Goal: Navigation & Orientation: Find specific page/section

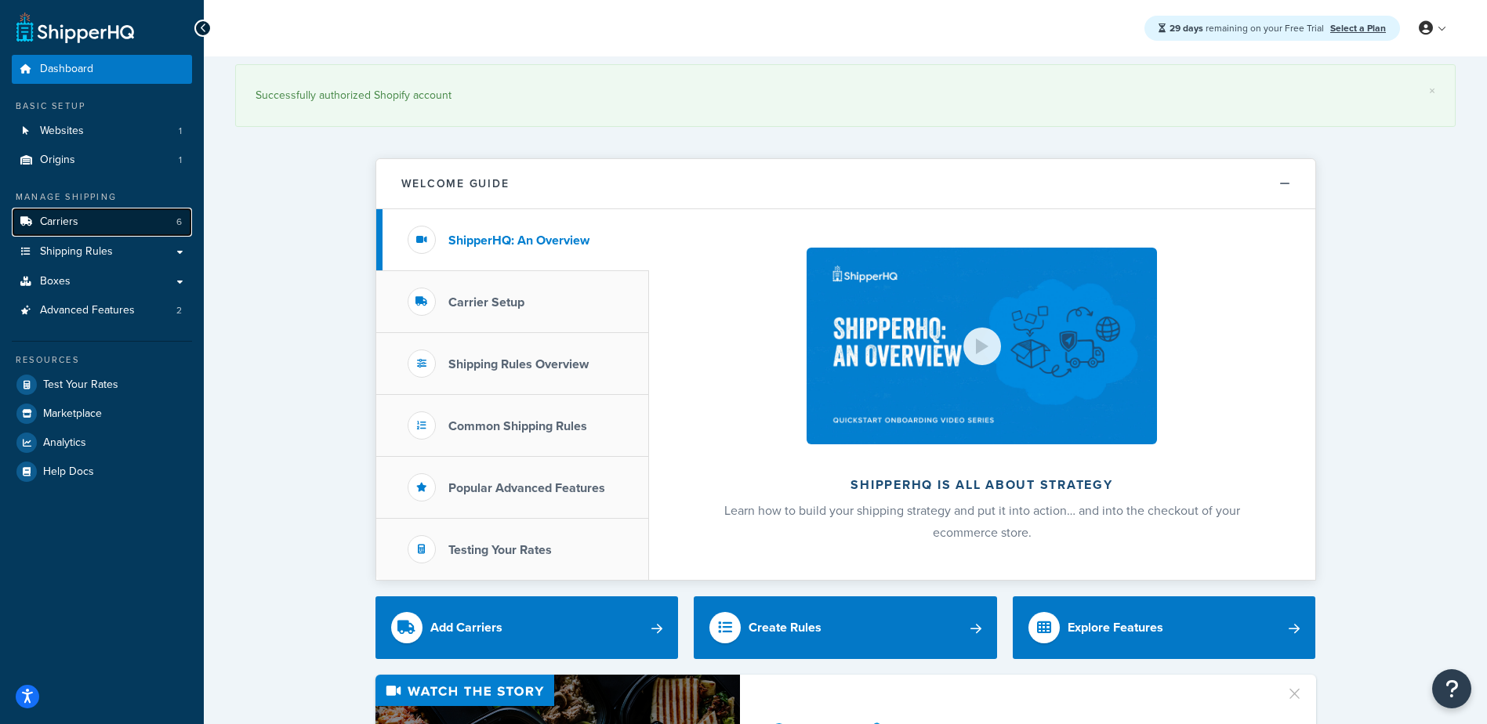
click at [77, 218] on span "Carriers" at bounding box center [59, 222] width 38 height 13
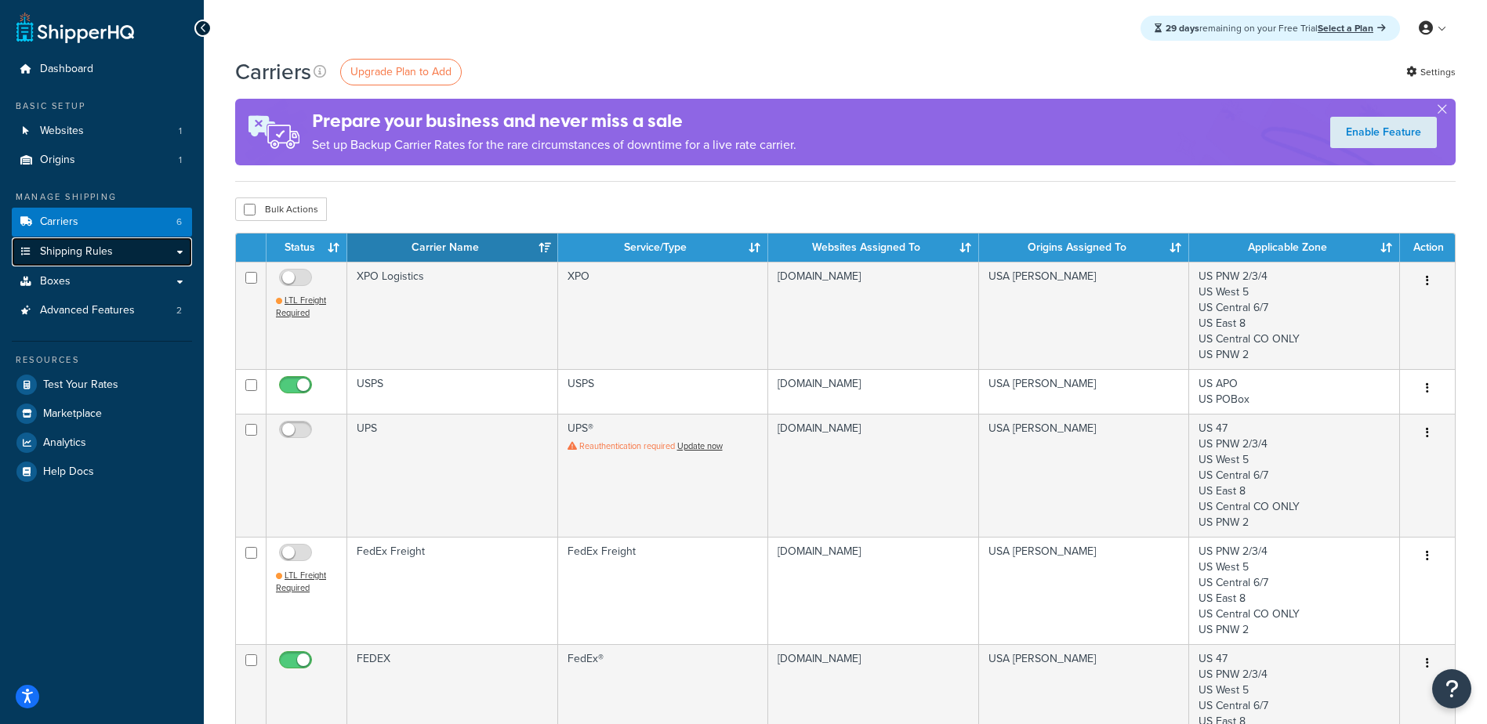
drag, startPoint x: 0, startPoint y: 0, endPoint x: 95, endPoint y: 255, distance: 272.5
click at [95, 255] on span "Shipping Rules" at bounding box center [76, 251] width 73 height 13
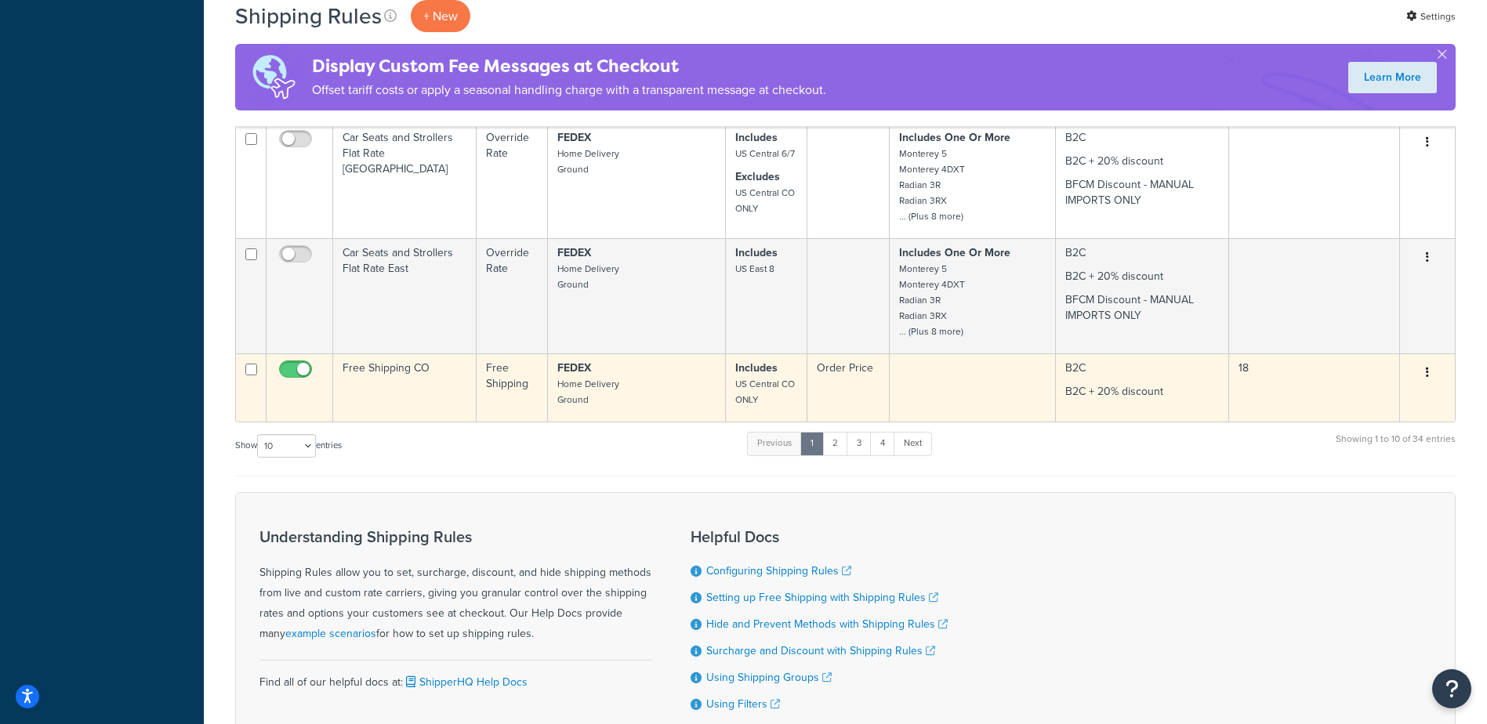
scroll to position [895, 0]
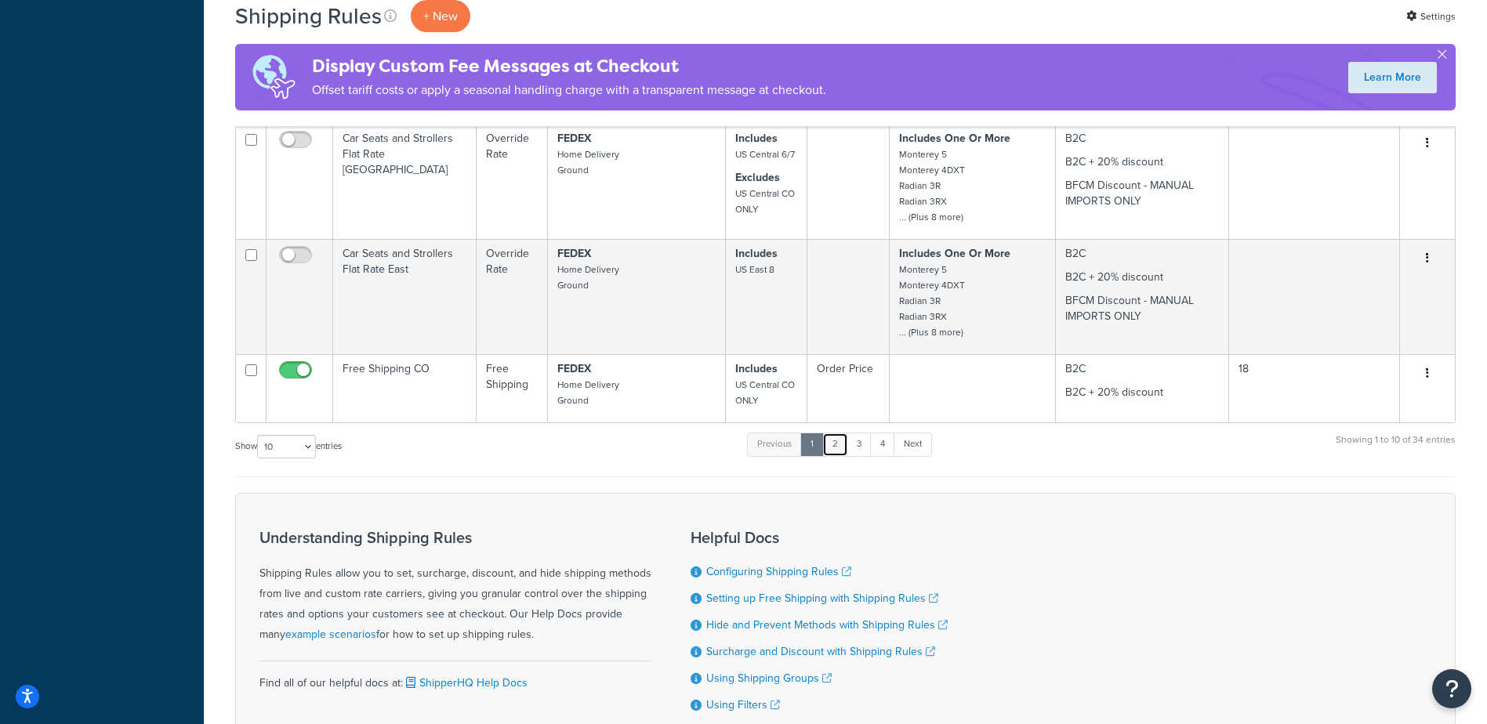
click at [838, 452] on link "2" at bounding box center [835, 445] width 26 height 24
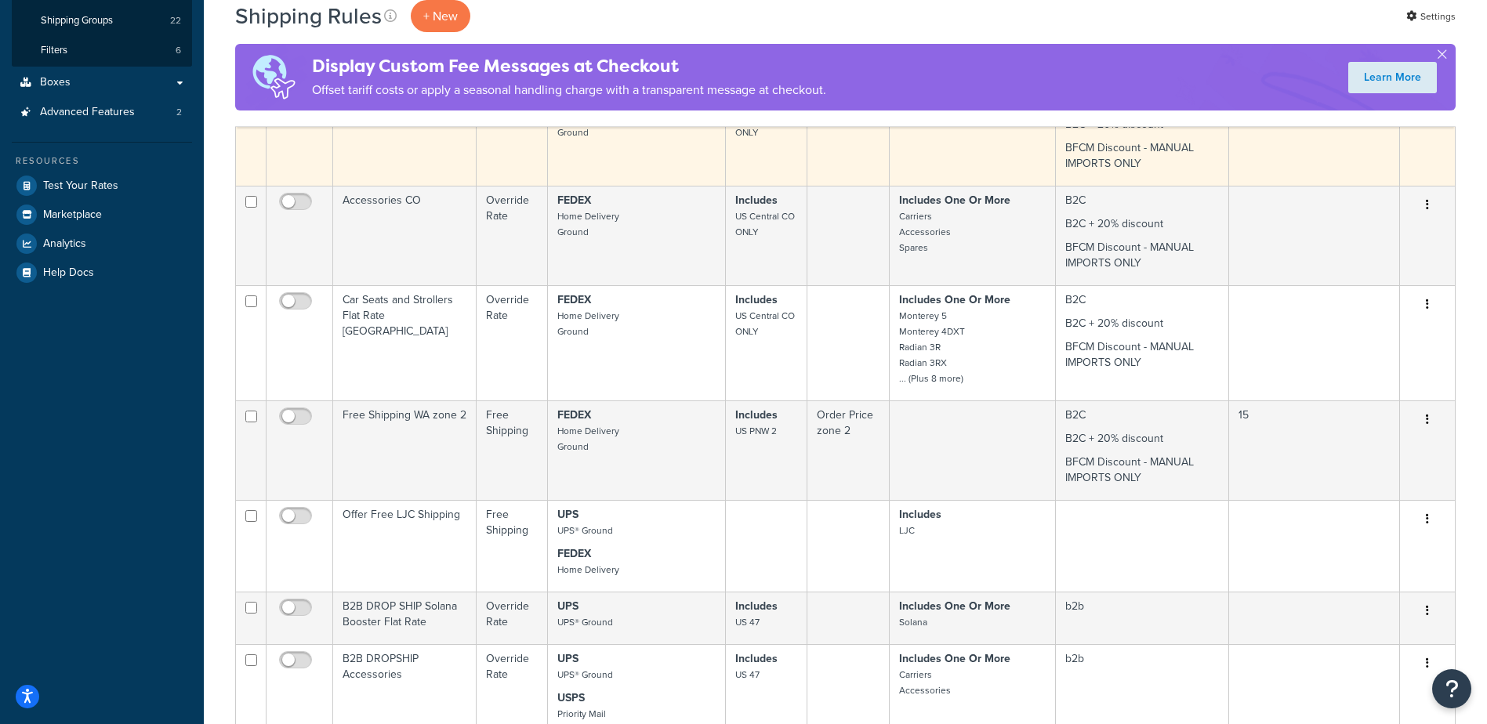
scroll to position [0, 0]
